Goal: Transaction & Acquisition: Purchase product/service

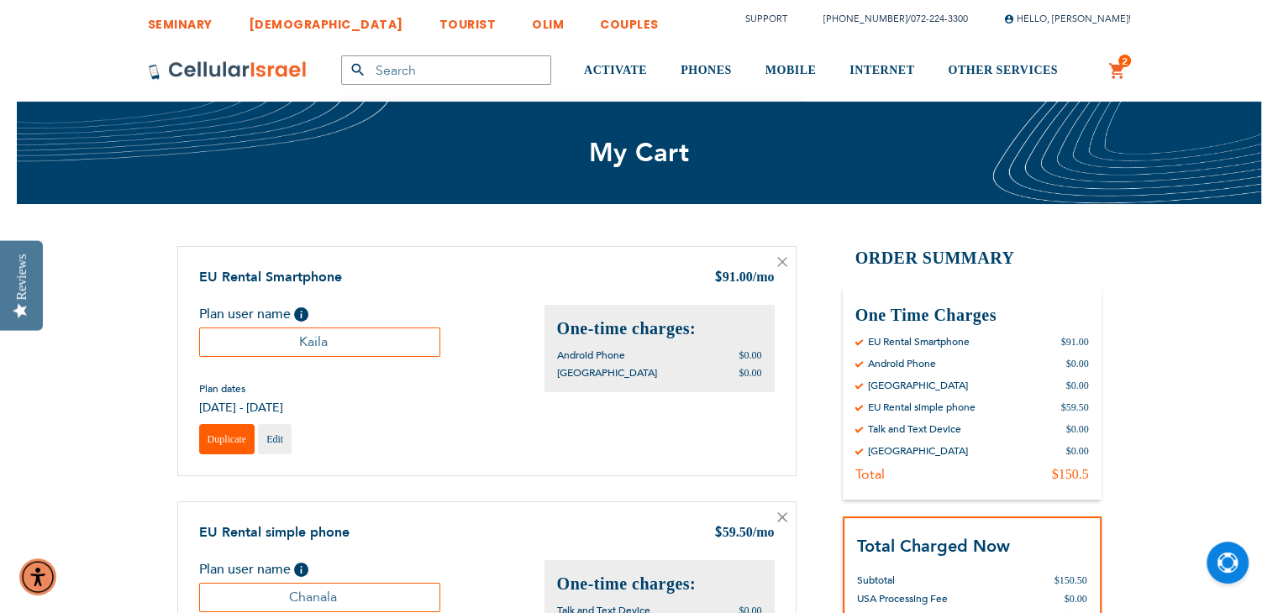
click at [216, 442] on span "Duplicate" at bounding box center [227, 440] width 39 height 12
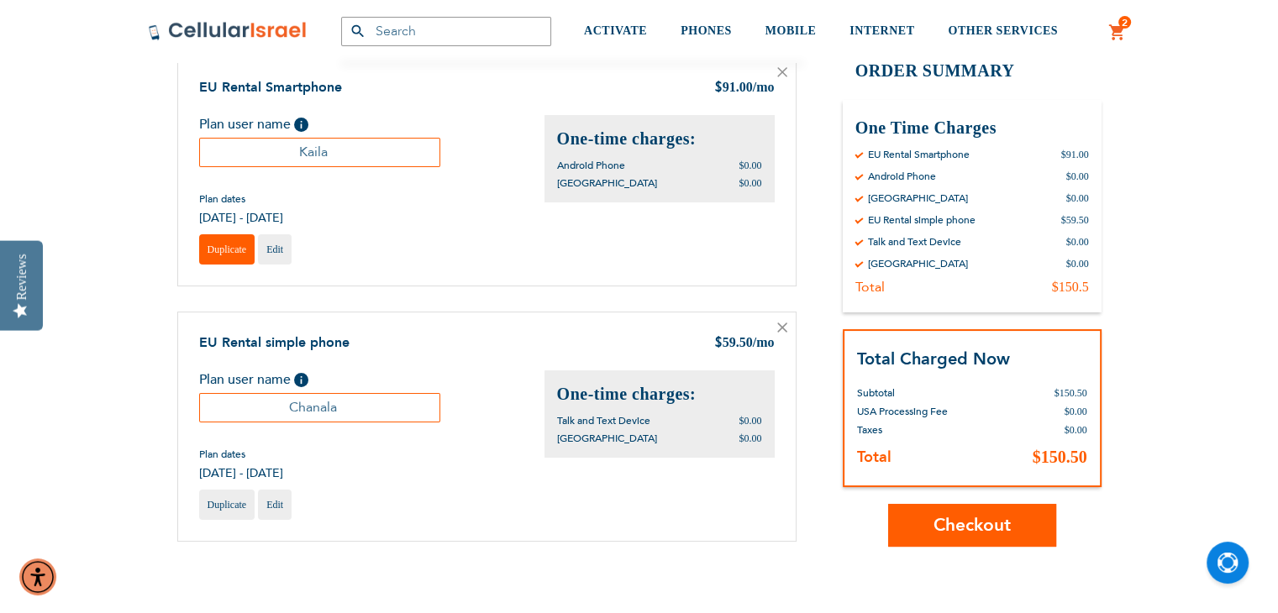
scroll to position [2, 0]
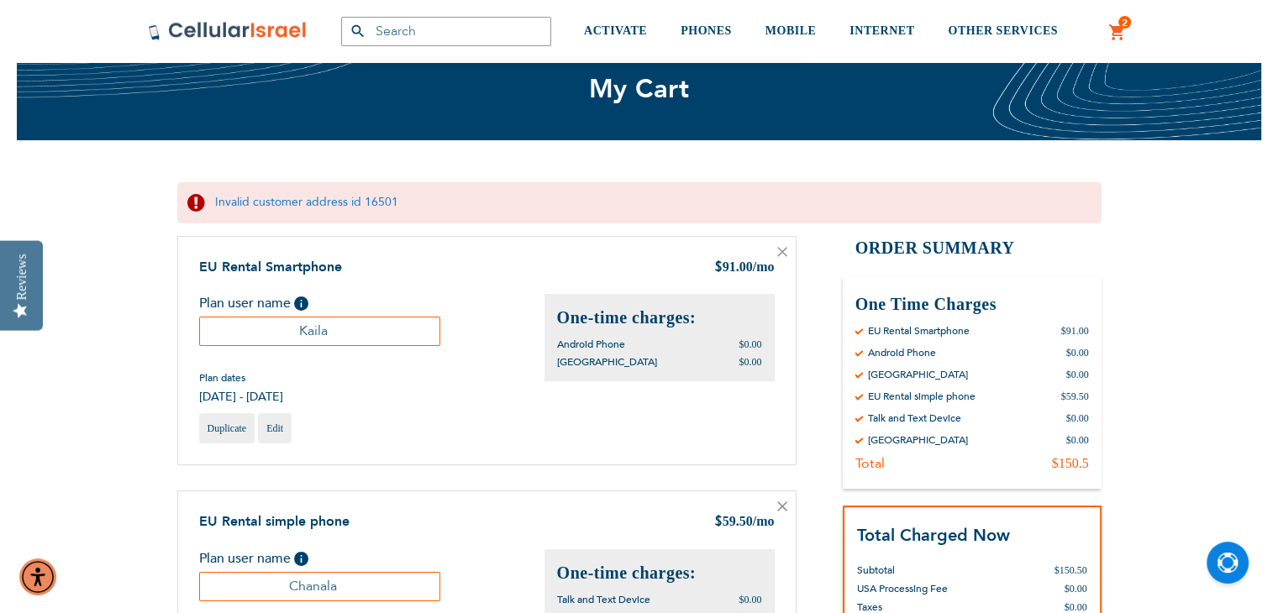
scroll to position [35, 0]
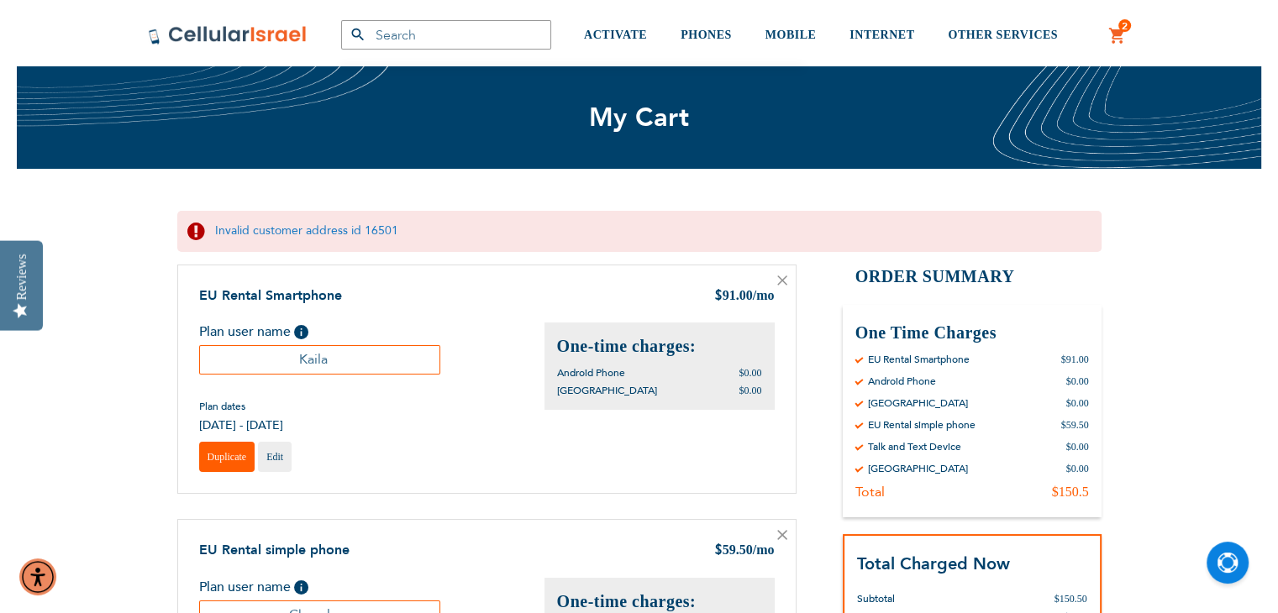
click at [228, 454] on span "Duplicate" at bounding box center [227, 457] width 39 height 12
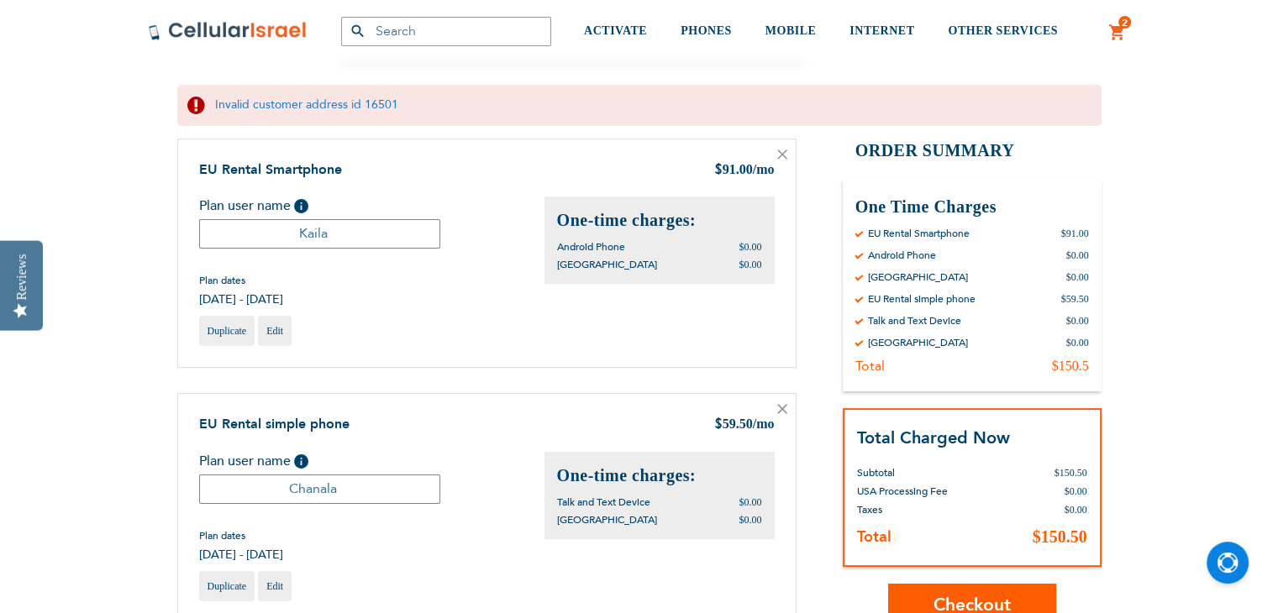
scroll to position [134, 0]
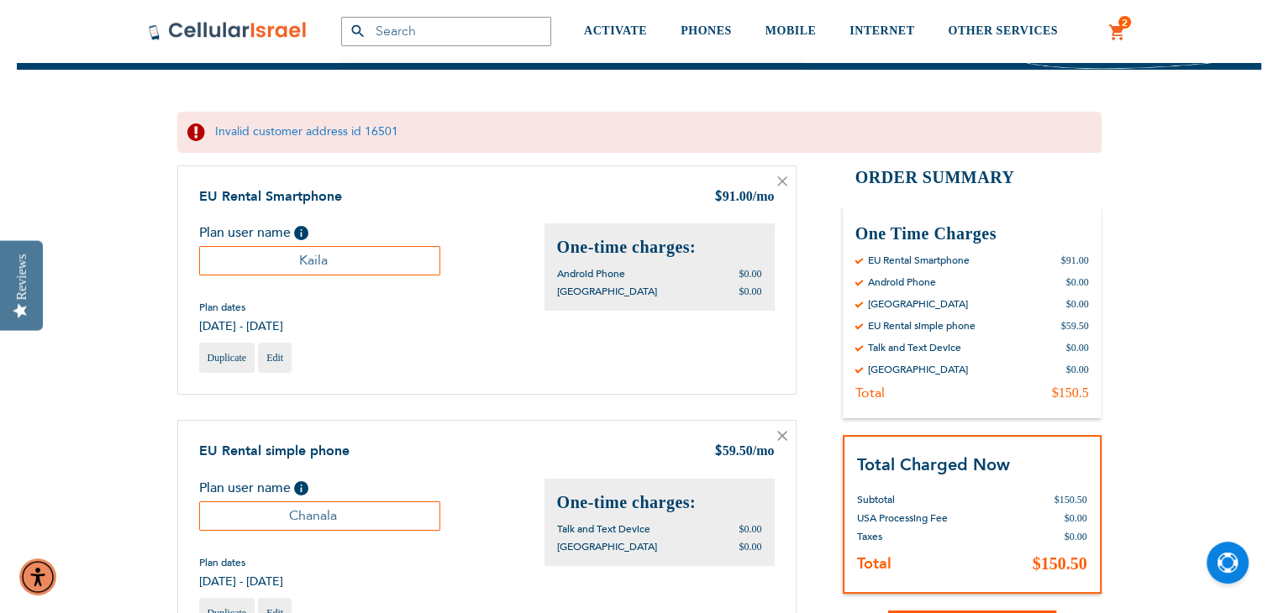
click at [375, 133] on div "Invalid customer address id 16501" at bounding box center [639, 132] width 924 height 41
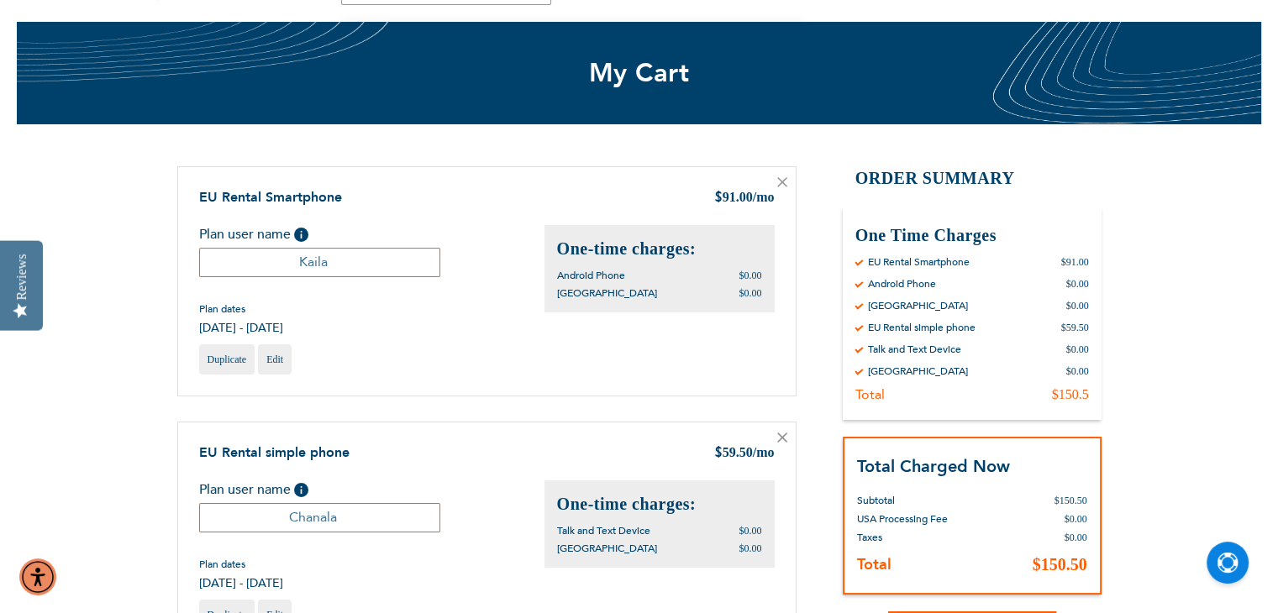
scroll to position [0, 0]
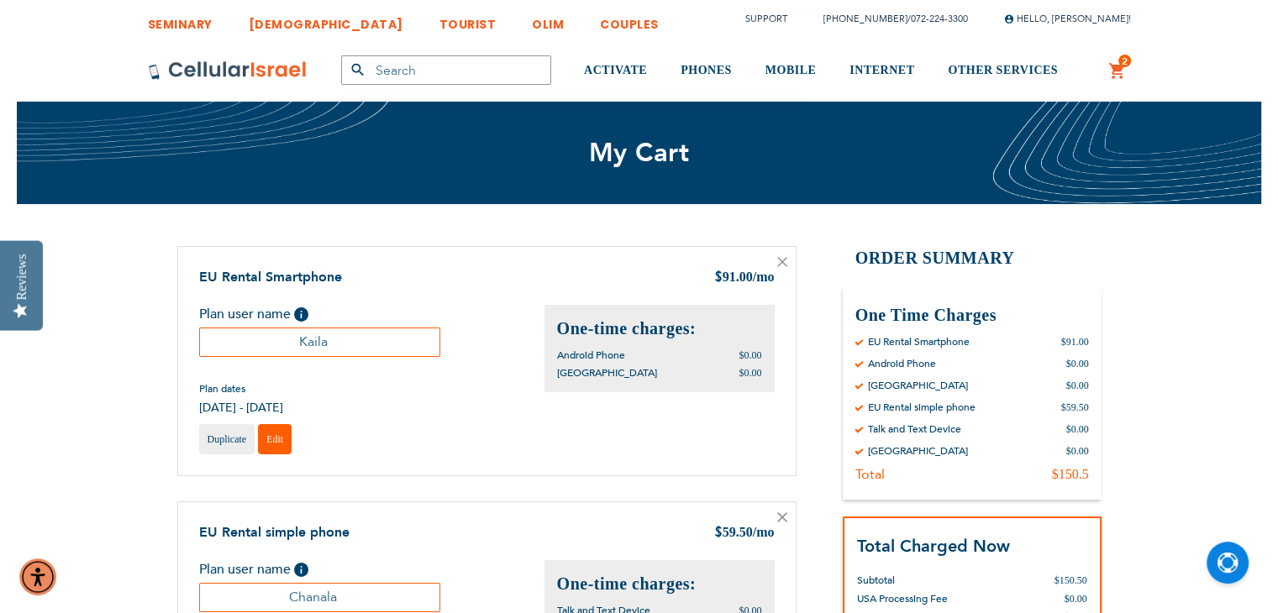
click at [271, 434] on span "Edit" at bounding box center [274, 440] width 17 height 12
